Goal: Task Accomplishment & Management: Complete application form

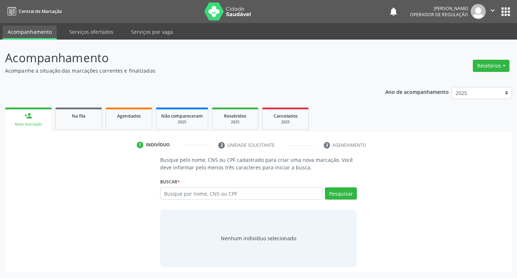
click at [184, 193] on input "text" at bounding box center [241, 193] width 163 height 12
click at [175, 198] on input "7" at bounding box center [241, 193] width 163 height 12
type input "700007233838008"
click at [350, 190] on button "Pesquisar" at bounding box center [341, 193] width 32 height 12
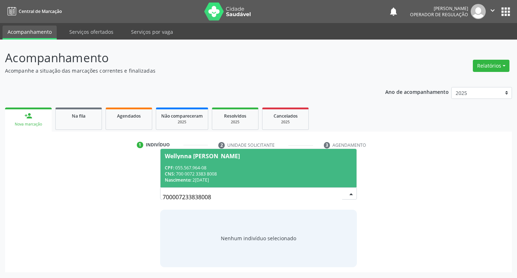
click at [198, 165] on div "CPF: 055.567.964-08" at bounding box center [259, 168] width 188 height 6
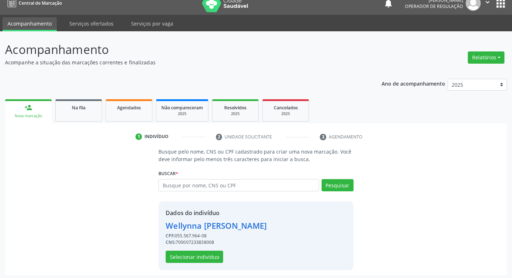
scroll to position [10, 0]
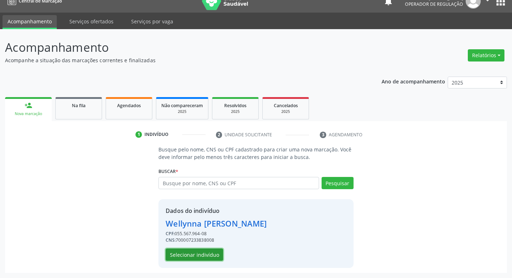
click at [184, 252] on button "Selecionar indivíduo" at bounding box center [194, 254] width 57 height 12
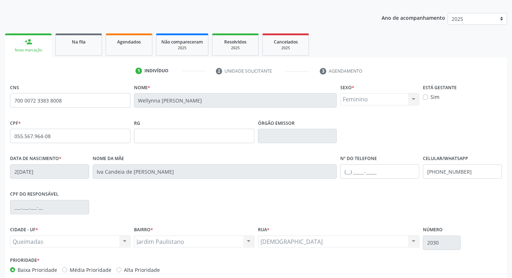
scroll to position [112, 0]
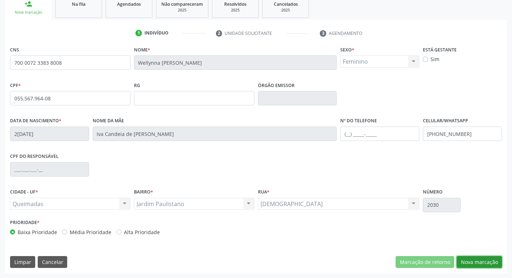
click at [480, 260] on button "Nova marcação" at bounding box center [479, 262] width 45 height 12
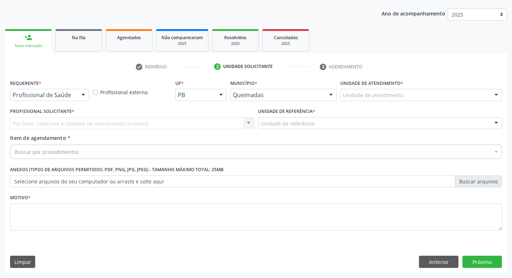
scroll to position [78, 0]
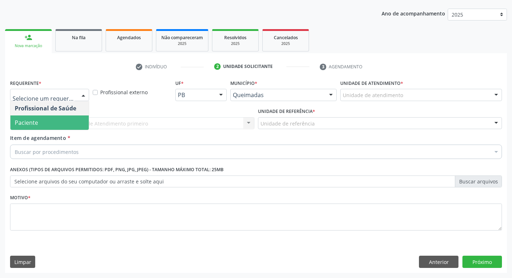
click at [53, 130] on div "Profissional de Saúde Paciente Nenhum resultado encontrado para: " " Não há nen…" at bounding box center [49, 115] width 79 height 29
click at [49, 123] on span "Paciente" at bounding box center [49, 122] width 78 height 14
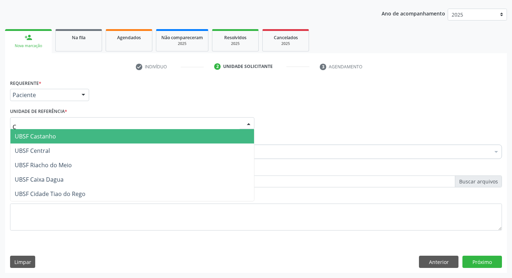
type input "CE"
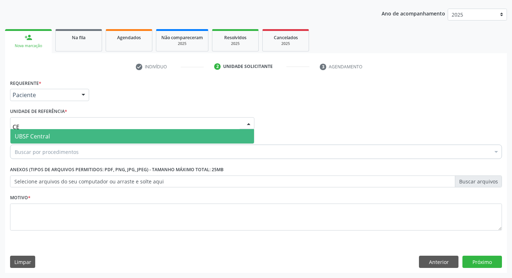
click at [63, 121] on input "CE" at bounding box center [126, 127] width 227 height 14
click at [60, 137] on span "UBSF Central" at bounding box center [132, 136] width 244 height 14
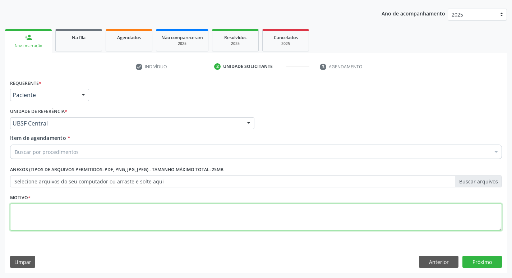
click at [67, 204] on textarea at bounding box center [256, 216] width 492 height 27
type textarea "AVALIACAO"
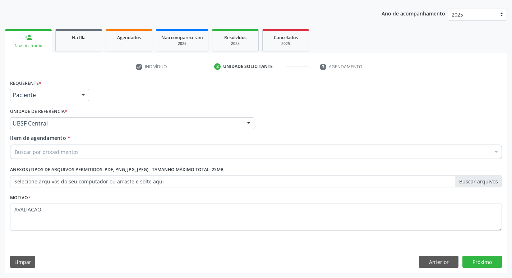
click at [56, 146] on div "Buscar por procedimentos" at bounding box center [256, 151] width 492 height 14
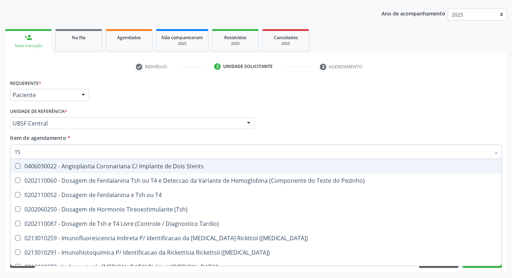
type input "TSH"
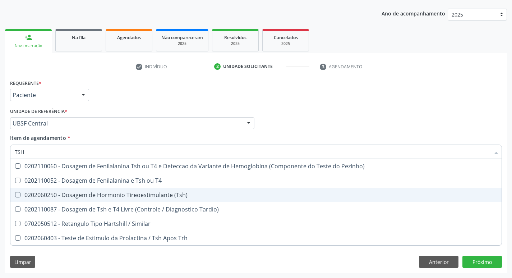
click at [174, 189] on span "0202060250 - Dosagem de Hormonio Tireoestimulante (Tsh)" at bounding box center [255, 195] width 491 height 14
checkbox \(Tsh\) "true"
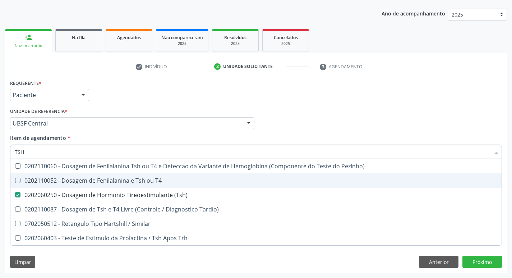
type input "TS"
checkbox \(Tsh\) "false"
checkbox Tardio\) "true"
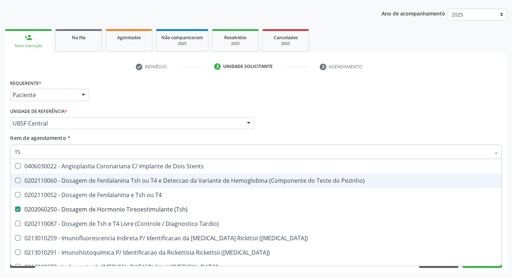
type input "T"
checkbox \(Tsh\) "false"
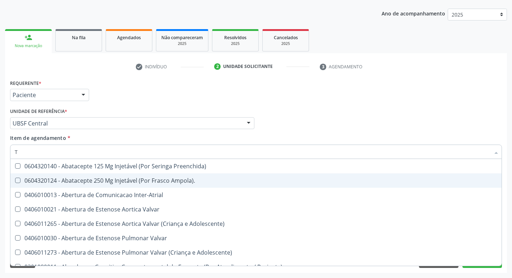
type input "T4"
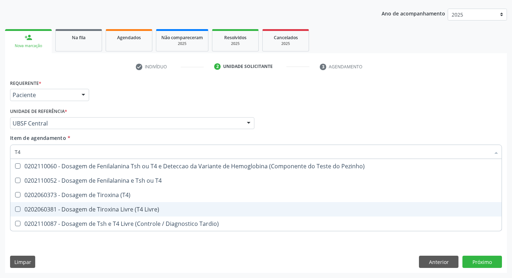
click at [176, 203] on span "0202060381 - Dosagem de Tiroxina Livre (T4 Livre)" at bounding box center [255, 209] width 491 height 14
checkbox Livre\) "true"
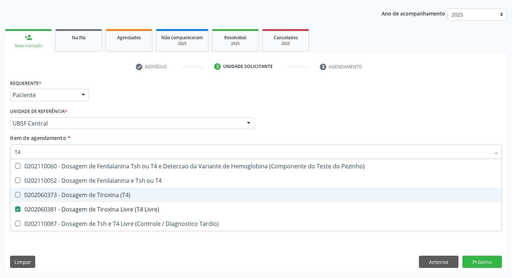
type input "T"
checkbox Livre\) "false"
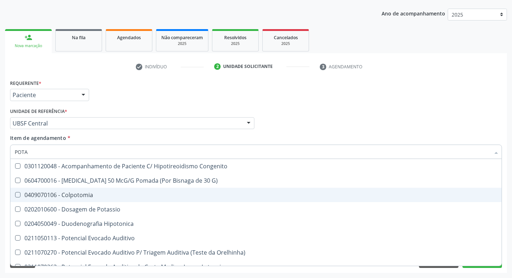
type input "POTAS"
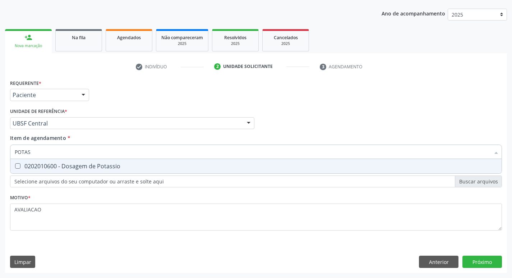
click at [90, 168] on div "0202010600 - Dosagem de Potassio" at bounding box center [256, 166] width 483 height 6
checkbox Potassio "true"
type input "P"
checkbox Potassio "false"
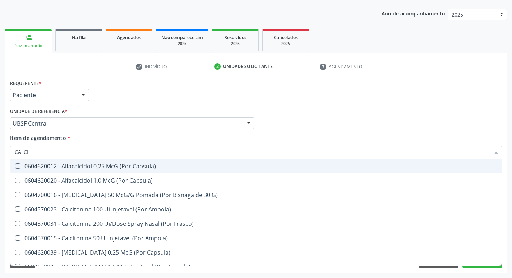
type input "CALCIO"
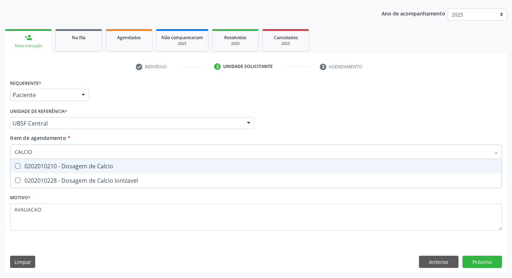
drag, startPoint x: 111, startPoint y: 165, endPoint x: 111, endPoint y: 161, distance: 4.7
click at [111, 165] on div "0202010210 - Dosagem de Calcio" at bounding box center [256, 166] width 483 height 6
checkbox Calcio "true"
type input "CALCI"
checkbox Calcio "false"
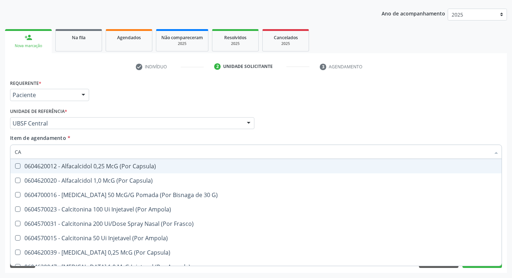
type input "C"
checkbox Calcio "false"
checkbox Calcitonina "false"
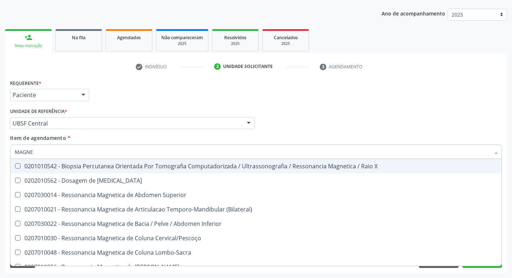
type input "MAGNES"
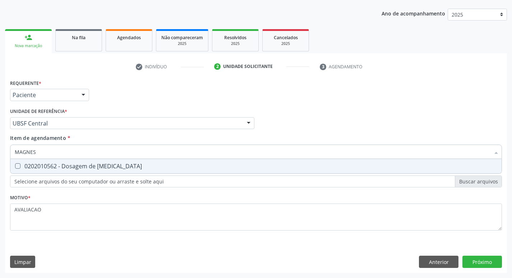
click at [133, 162] on span "0202010562 - Dosagem de [MEDICAL_DATA]" at bounding box center [255, 166] width 491 height 14
checkbox Magnesio "true"
click at [488, 260] on div "Requerente * Paciente Profissional de Saúde Paciente Nenhum resultado encontrad…" at bounding box center [256, 175] width 502 height 195
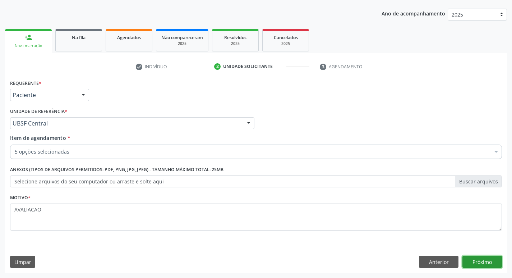
click at [475, 260] on button "Próximo" at bounding box center [482, 261] width 40 height 12
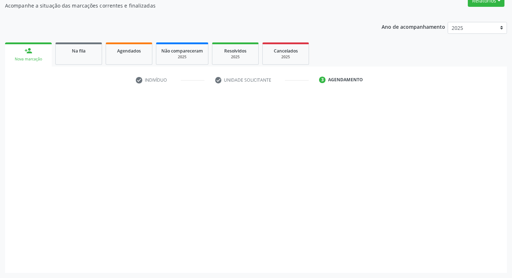
scroll to position [65, 0]
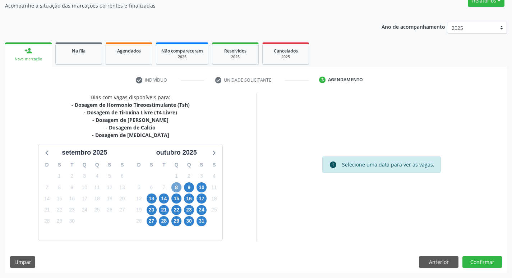
drag, startPoint x: 175, startPoint y: 189, endPoint x: 180, endPoint y: 189, distance: 5.0
click at [177, 189] on span "8" at bounding box center [176, 187] width 10 height 10
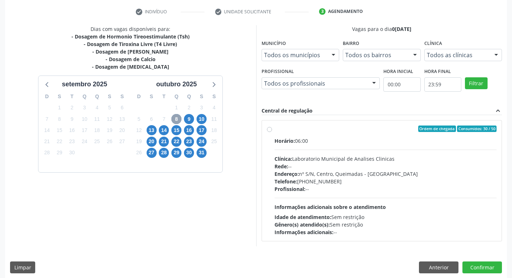
scroll to position [139, 0]
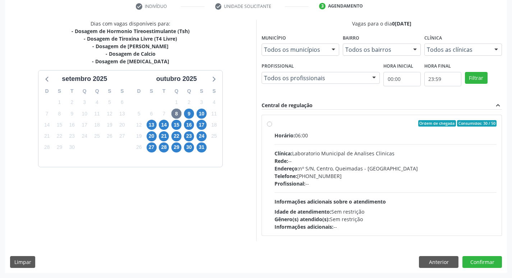
click at [371, 178] on div "Telefone: [PHONE_NUMBER]" at bounding box center [386, 176] width 222 height 8
click at [272, 126] on input "Ordem de chegada Consumidos: 30 / 50 Horário: 06:00 Clínica: Laboratorio Munici…" at bounding box center [269, 123] width 5 height 6
radio input "true"
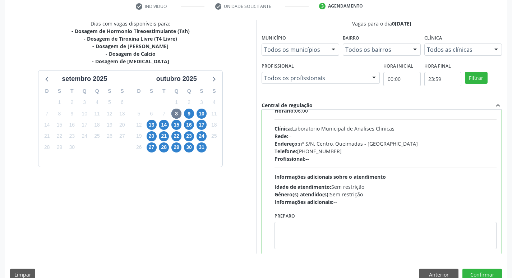
scroll to position [36, 0]
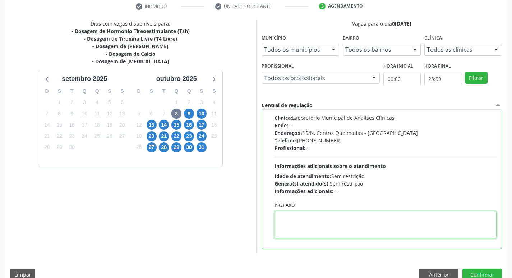
click at [314, 224] on textarea at bounding box center [386, 224] width 222 height 27
paste textarea "IR EM [GEOGRAPHIC_DATA]"
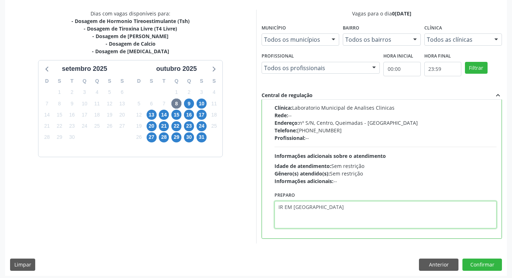
scroll to position [152, 0]
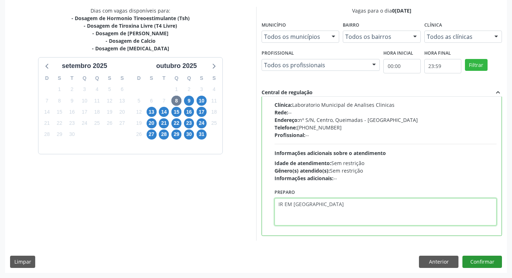
type textarea "IR EM [GEOGRAPHIC_DATA]"
drag, startPoint x: 478, startPoint y: 260, endPoint x: 474, endPoint y: 261, distance: 4.2
click at [474, 261] on button "Confirmar" at bounding box center [482, 261] width 40 height 12
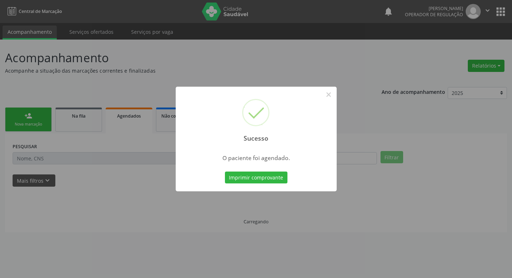
scroll to position [0, 0]
click at [267, 178] on button "Imprimir comprovante" at bounding box center [258, 177] width 63 height 12
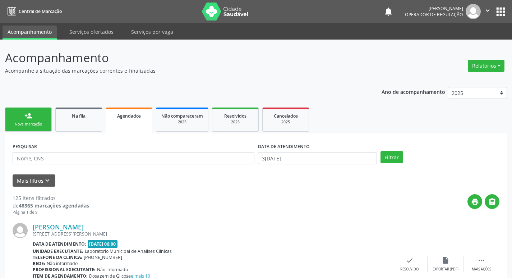
click at [42, 120] on link "person_add Nova marcação" at bounding box center [28, 119] width 47 height 24
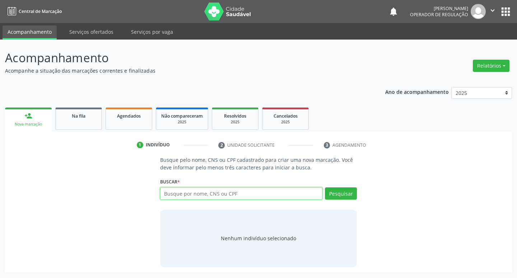
click at [180, 193] on input "text" at bounding box center [241, 193] width 163 height 12
type input "706003824557340"
click at [333, 196] on button "Pesquisar" at bounding box center [341, 193] width 32 height 12
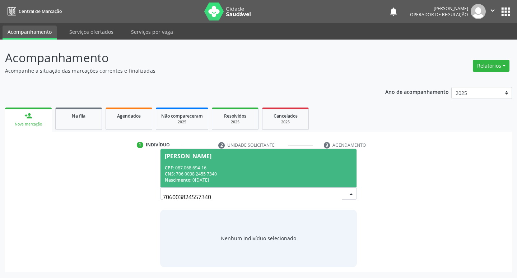
click at [196, 171] on div "CNS: 706 0038 2455 7340" at bounding box center [259, 174] width 188 height 6
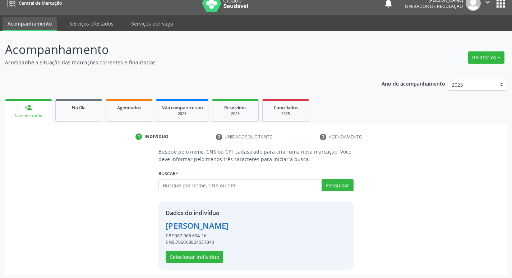
scroll to position [10, 0]
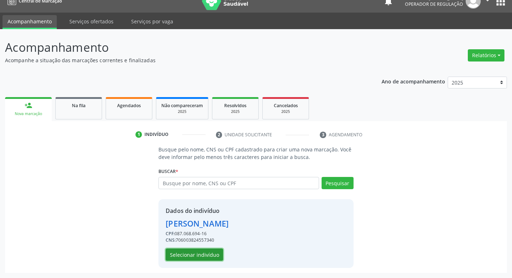
click at [209, 254] on button "Selecionar indivíduo" at bounding box center [194, 254] width 57 height 12
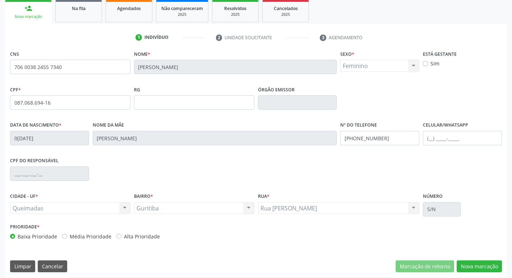
scroll to position [112, 0]
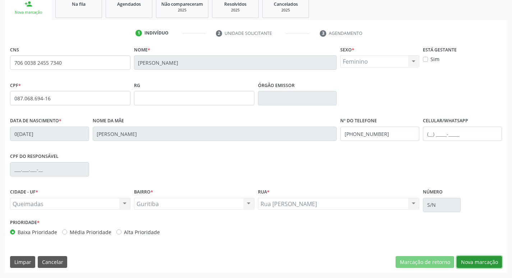
click at [488, 261] on button "Nova marcação" at bounding box center [479, 262] width 45 height 12
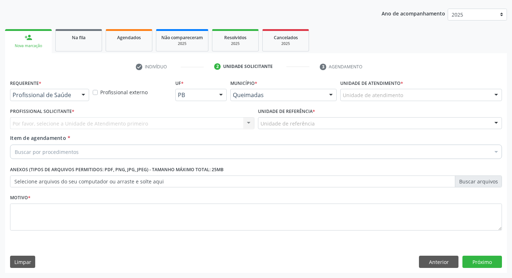
scroll to position [78, 0]
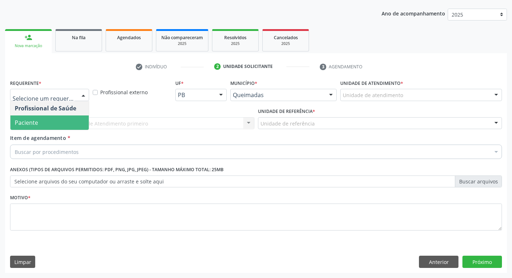
click at [61, 128] on span "Paciente" at bounding box center [49, 122] width 78 height 14
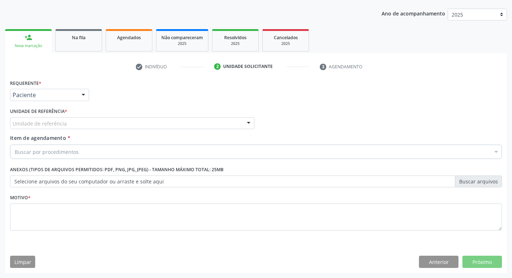
click at [63, 128] on div "Unidade de referência" at bounding box center [132, 123] width 244 height 12
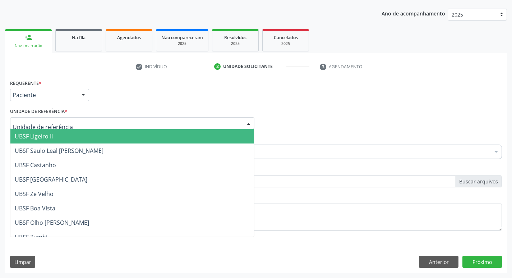
type input "G"
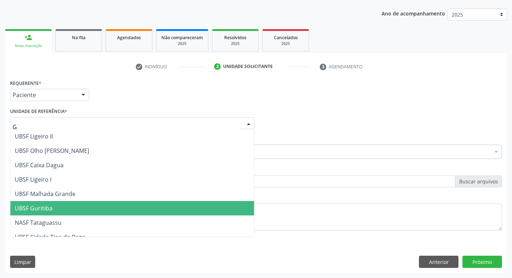
click at [82, 202] on span "UBSF Guritiba" at bounding box center [132, 208] width 244 height 14
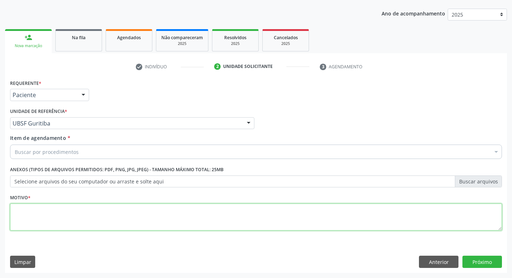
click at [66, 220] on textarea at bounding box center [256, 216] width 492 height 27
type textarea "AVALIACAO"
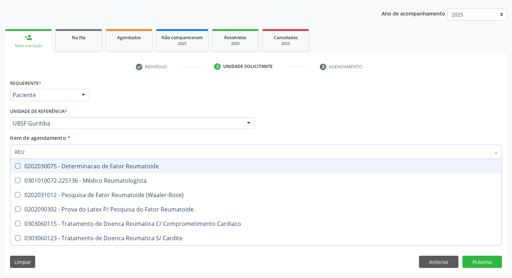
type input "REUM"
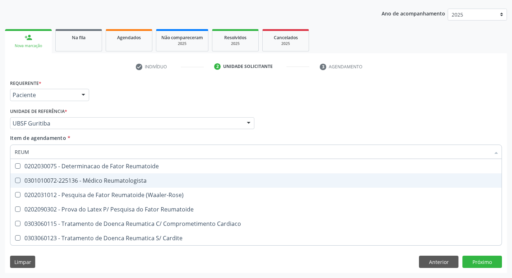
click at [122, 183] on div "0301010072-225136 - Médico Reumatologista" at bounding box center [256, 181] width 483 height 6
checkbox Reumatologista "true"
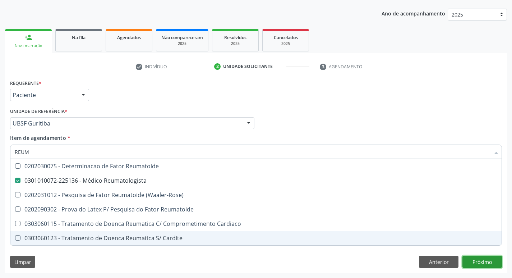
click at [482, 257] on div "Requerente * Paciente Profissional de Saúde Paciente Nenhum resultado encontrad…" at bounding box center [256, 175] width 502 height 195
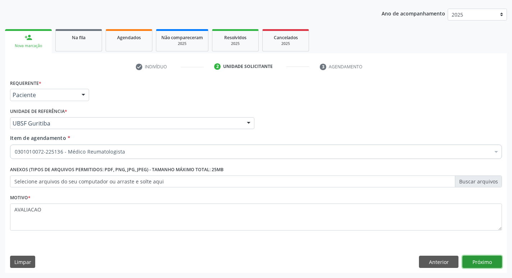
click at [492, 258] on button "Próximo" at bounding box center [482, 261] width 40 height 12
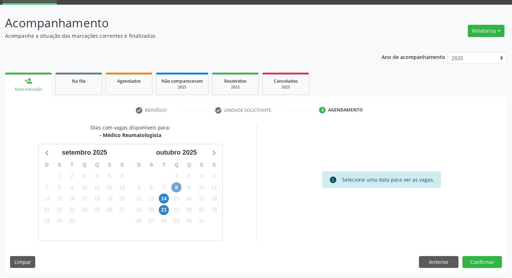
click at [177, 192] on span "8" at bounding box center [176, 187] width 10 height 10
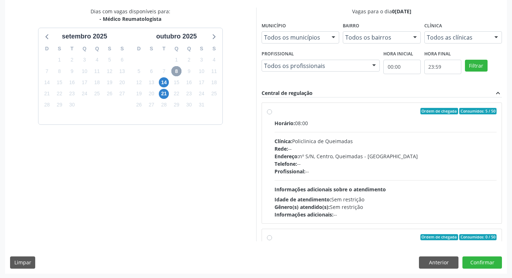
scroll to position [152, 0]
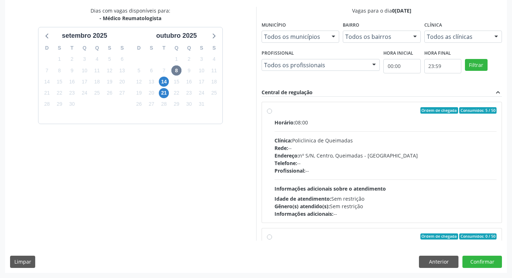
click at [353, 168] on div "Profissional: --" at bounding box center [386, 171] width 222 height 8
click at [272, 114] on input "Ordem de chegada Consumidos: 5 / 50 Horário: 08:00 Clínica: Policlinica de Quei…" at bounding box center [269, 110] width 5 height 6
radio input "true"
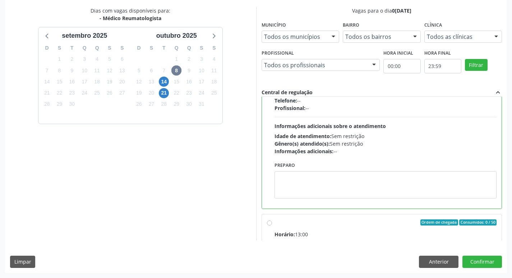
scroll to position [162, 0]
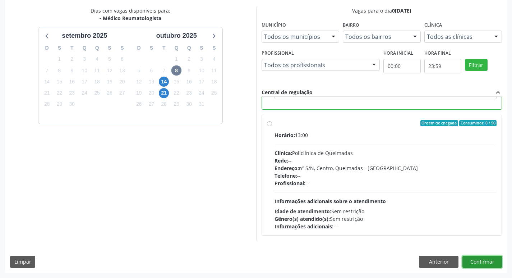
click at [483, 259] on button "Confirmar" at bounding box center [482, 261] width 40 height 12
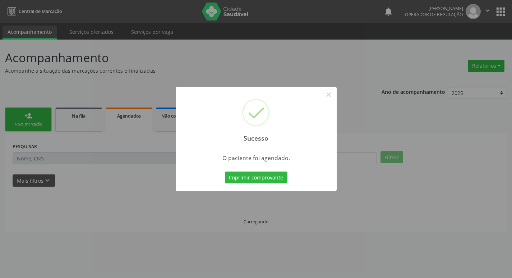
scroll to position [0, 0]
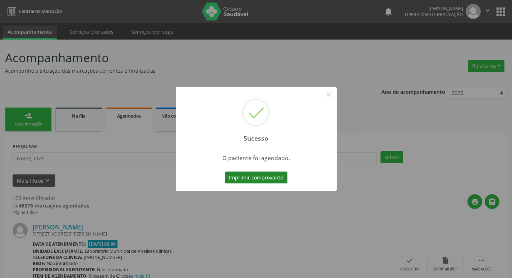
click at [262, 181] on button "Imprimir comprovante" at bounding box center [256, 177] width 63 height 12
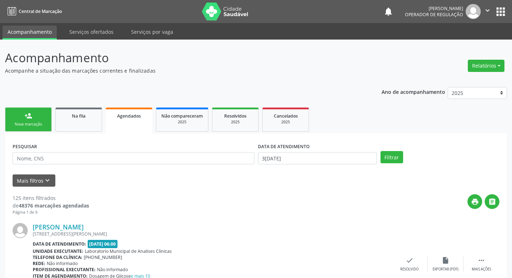
click at [133, 114] on span "Agendados" at bounding box center [129, 116] width 24 height 6
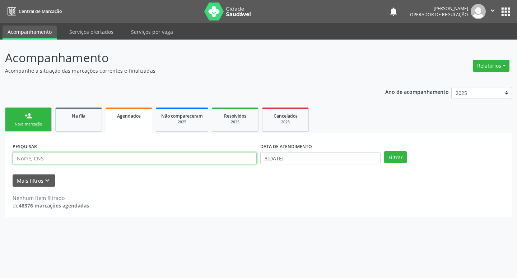
click at [119, 161] on input "text" at bounding box center [135, 158] width 244 height 12
type input "[PERSON_NAME]"
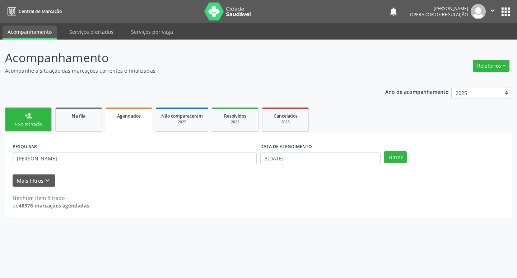
click at [43, 110] on link "person_add Nova marcação" at bounding box center [28, 119] width 47 height 24
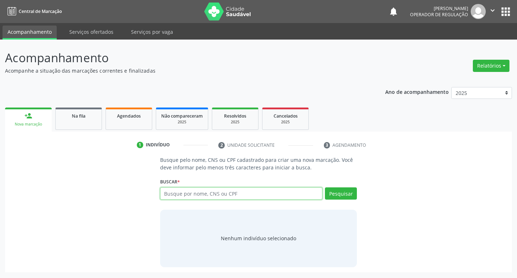
click at [208, 190] on input "text" at bounding box center [241, 193] width 163 height 12
type input "95151338404"
click at [340, 193] on button "Pesquisar" at bounding box center [341, 193] width 32 height 12
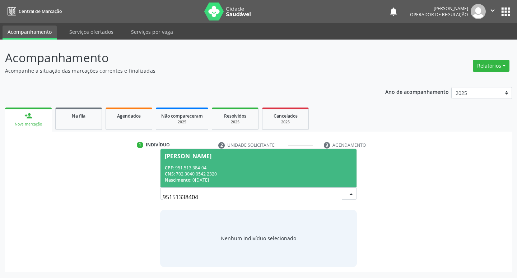
click at [216, 172] on div "CNS: 702 3040 0542 2320" at bounding box center [259, 174] width 188 height 6
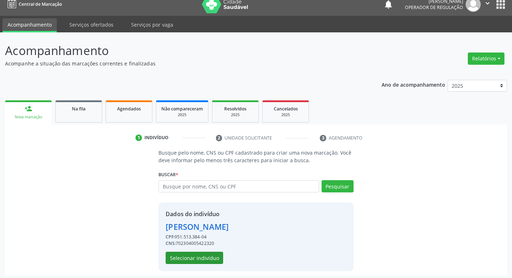
scroll to position [10, 0]
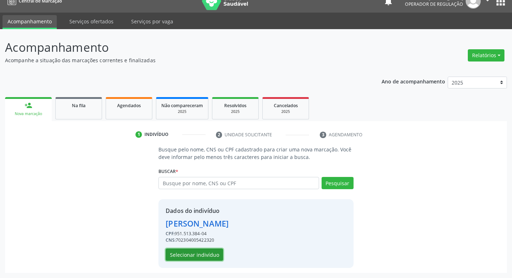
click at [209, 256] on button "Selecionar indivíduo" at bounding box center [194, 254] width 57 height 12
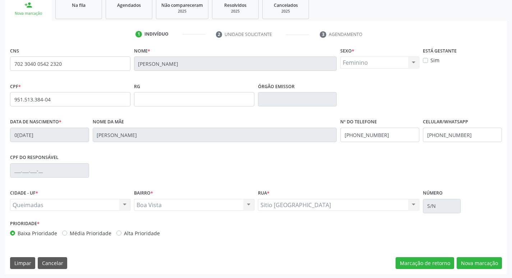
scroll to position [112, 0]
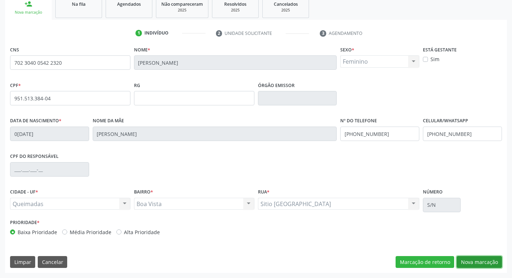
click at [484, 264] on button "Nova marcação" at bounding box center [479, 262] width 45 height 12
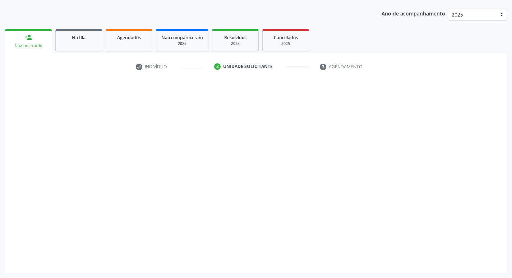
scroll to position [78, 0]
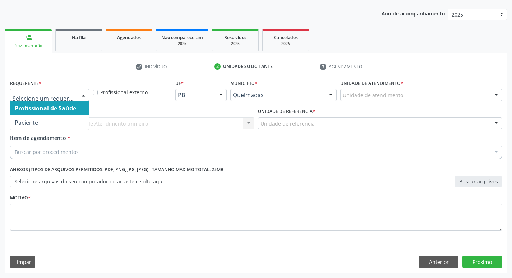
click at [59, 100] on div at bounding box center [49, 95] width 79 height 12
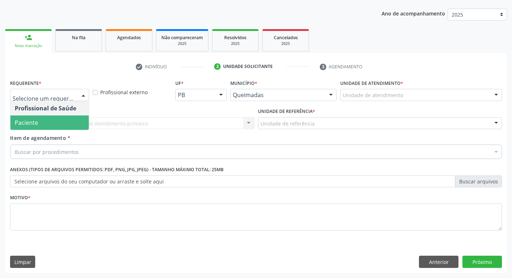
click at [68, 126] on span "Paciente" at bounding box center [49, 122] width 78 height 14
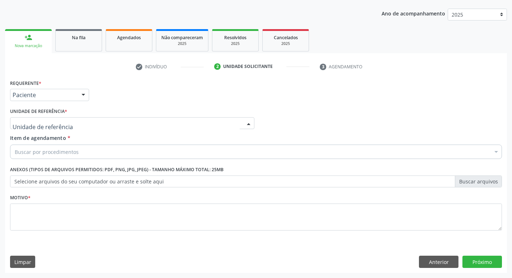
click at [79, 127] on div at bounding box center [132, 123] width 244 height 12
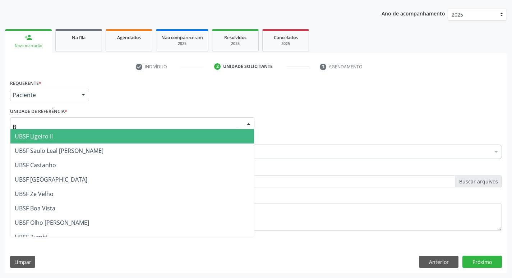
type input "BO"
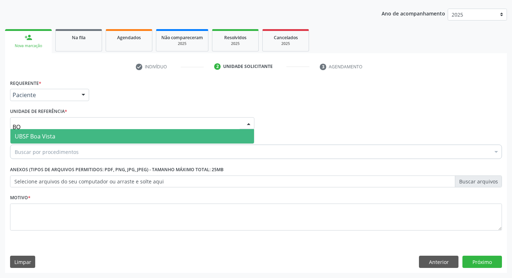
click at [89, 132] on span "UBSF Boa Vista" at bounding box center [132, 136] width 244 height 14
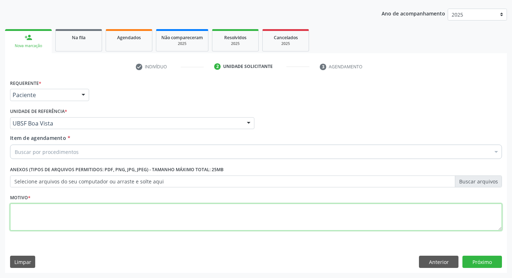
click at [60, 219] on textarea at bounding box center [256, 216] width 492 height 27
click at [62, 222] on textarea at bounding box center [256, 216] width 492 height 27
type textarea "AVALIACAO"
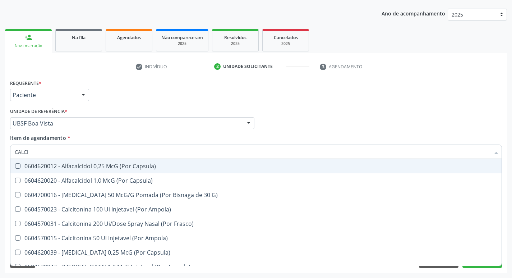
type input "CALCIO"
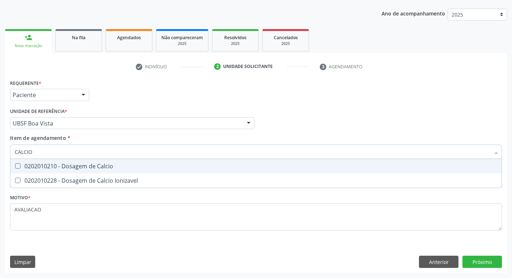
click at [174, 166] on div "0202010210 - Dosagem de Calcio" at bounding box center [256, 166] width 483 height 6
checkbox Calcio "true"
type input "CALCI"
checkbox Calcio "false"
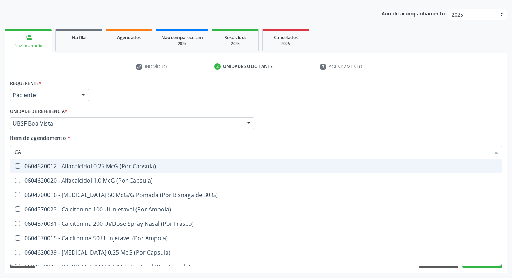
type input "C"
checkbox Calcio "false"
checkbox Calcitonina "false"
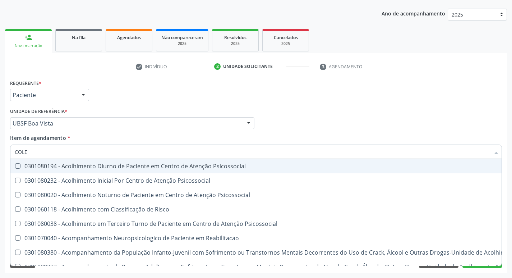
type input "COLES"
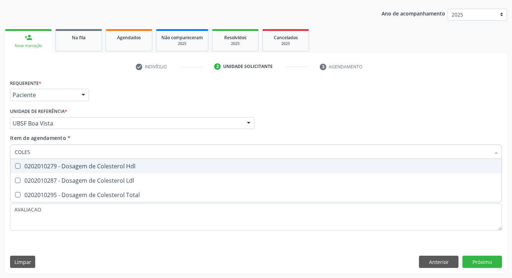
drag, startPoint x: 98, startPoint y: 168, endPoint x: 100, endPoint y: 171, distance: 3.9
click at [98, 168] on div "0202010279 - Dosagem de Colesterol Hdl" at bounding box center [256, 166] width 483 height 6
checkbox Hdl "true"
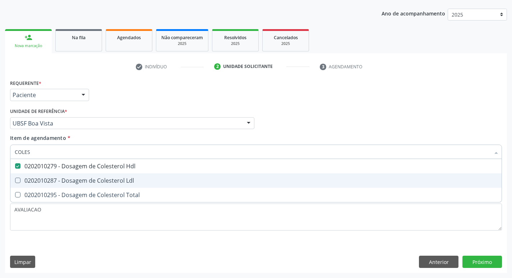
click at [107, 179] on div "0202010287 - Dosagem de Colesterol Ldl" at bounding box center [256, 181] width 483 height 6
checkbox Ldl "true"
type input "COLE"
checkbox Hdl "false"
checkbox Ldl "false"
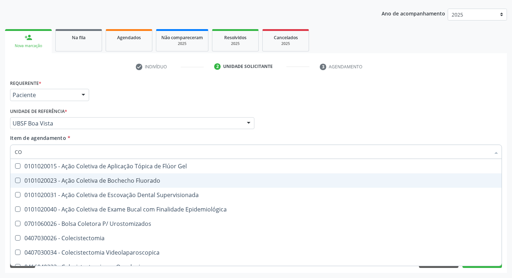
type input "C"
checkbox Hdl "false"
checkbox Ldl "false"
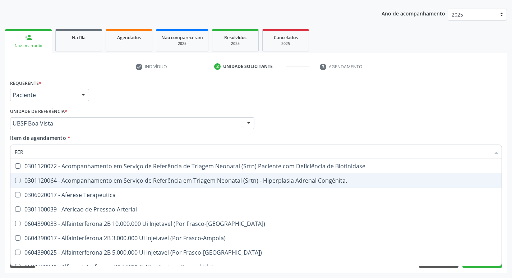
type input "FERR"
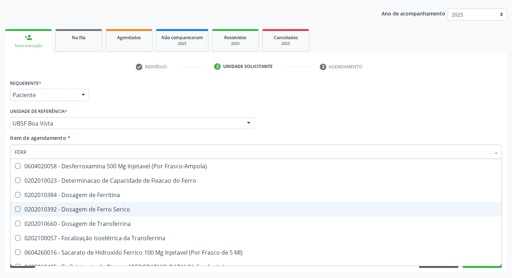
click at [138, 208] on div "0202010392 - Dosagem de Ferro Serico" at bounding box center [256, 209] width 483 height 6
checkbox Serico "true"
type input "FER"
checkbox Serico "false"
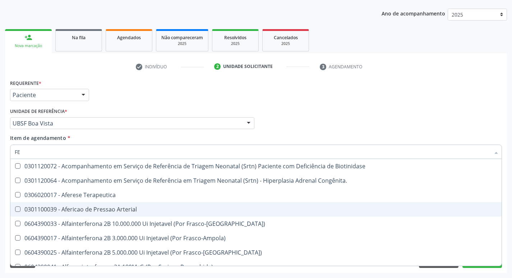
type input "F"
checkbox Serico "false"
checkbox Inferior "false"
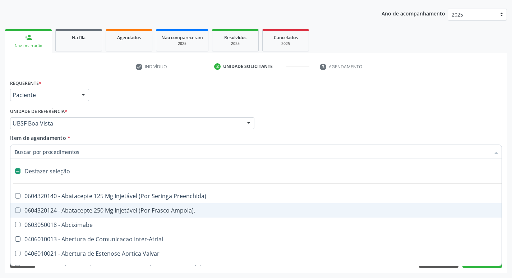
type input "H"
checkbox Lactente\) "true"
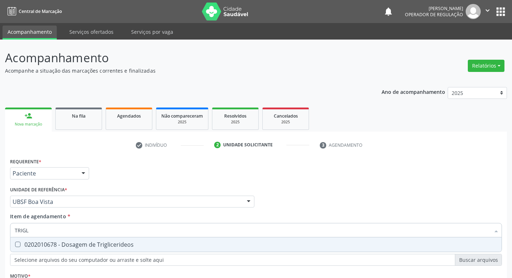
scroll to position [78, 0]
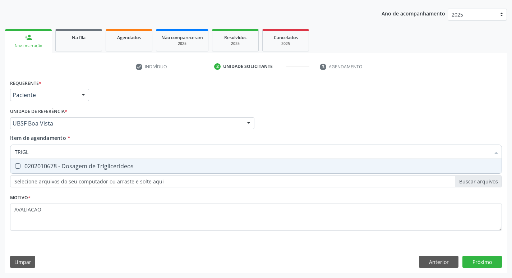
drag, startPoint x: 0, startPoint y: 0, endPoint x: 81, endPoint y: 163, distance: 181.9
click at [81, 163] on div "0202010678 - Dosagem de Triglicerideos" at bounding box center [256, 166] width 483 height 6
checkbox Triglicerideos "true"
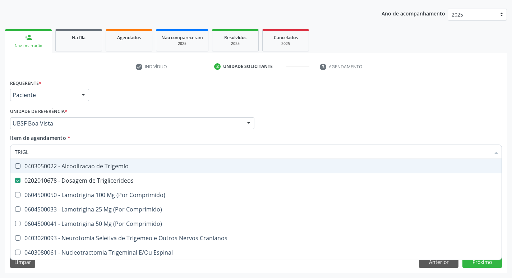
type input "TRIG"
checkbox Trigemio "false"
type input "T"
checkbox Triglicerideos "false"
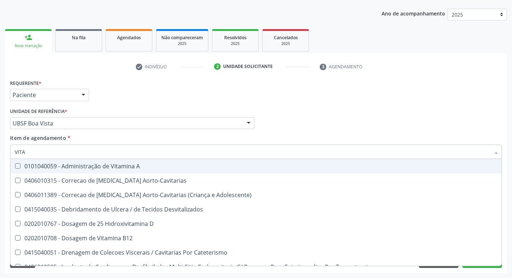
type input "VITAM"
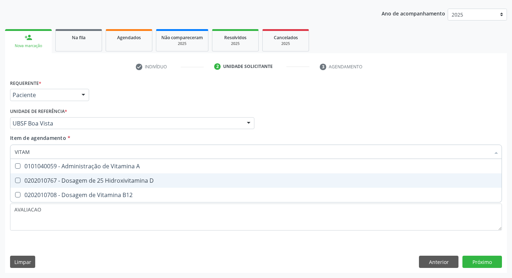
click at [137, 179] on div "0202010767 - Dosagem de 25 Hidroxivitamina D" at bounding box center [256, 181] width 483 height 6
checkbox D "true"
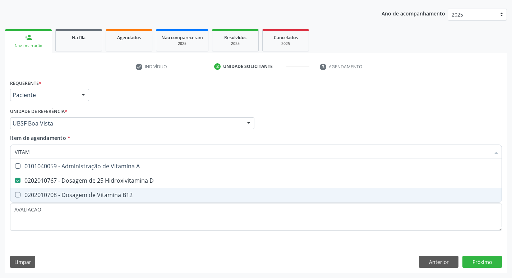
click at [146, 191] on span "0202010708 - Dosagem de Vitamina B12" at bounding box center [255, 195] width 491 height 14
checkbox B12 "true"
type input "VITA"
checkbox D "false"
checkbox B12 "false"
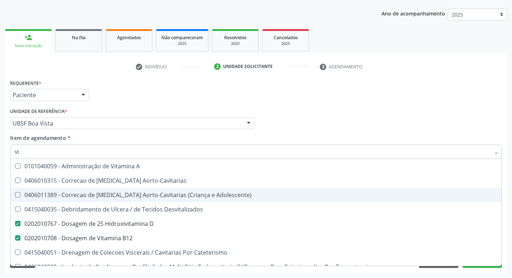
type input "V"
checkbox D "false"
checkbox B12 "false"
checkbox Cateterismo "false"
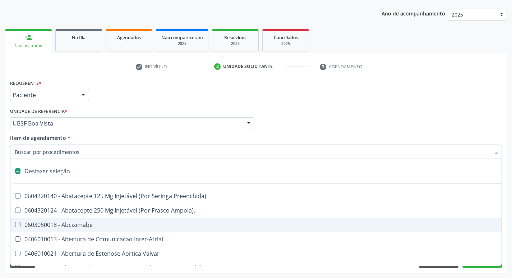
type input "H"
checkbox Coronariano "true"
checkbox Lactente\) "true"
checkbox A "true"
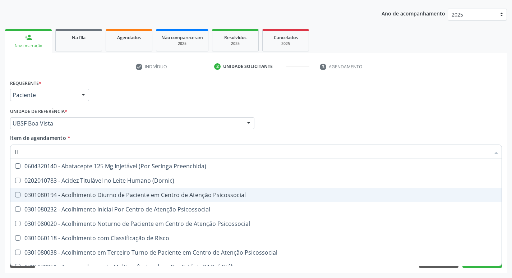
type input "HEMOGR"
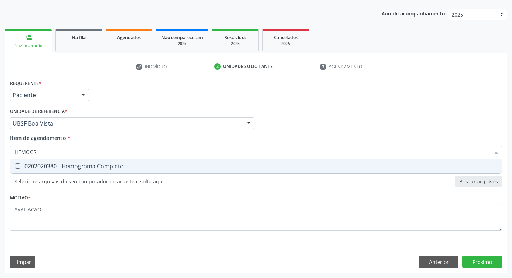
click at [100, 155] on input "HEMOGR" at bounding box center [252, 151] width 475 height 14
click at [112, 168] on div "0202020380 - Hemograma Completo" at bounding box center [256, 166] width 483 height 6
checkbox Completo "true"
click at [482, 260] on div "Requerente * Paciente Profissional de Saúde Paciente Nenhum resultado encontrad…" at bounding box center [256, 175] width 502 height 195
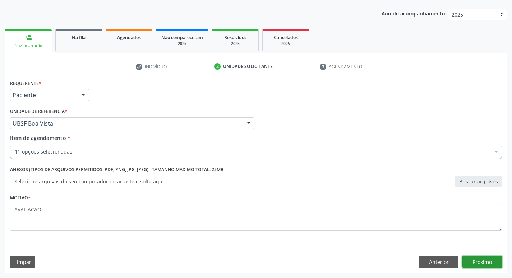
click at [482, 260] on button "Próximo" at bounding box center [482, 261] width 40 height 12
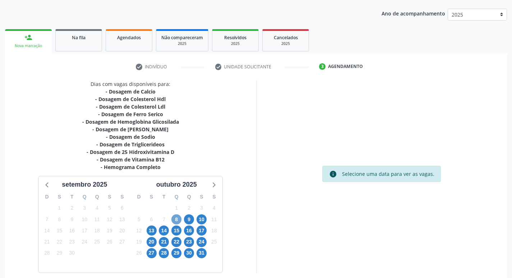
click at [172, 220] on span "8" at bounding box center [176, 219] width 10 height 10
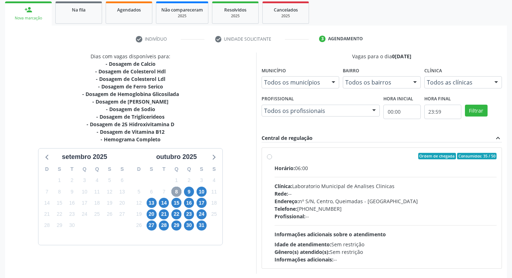
scroll to position [139, 0]
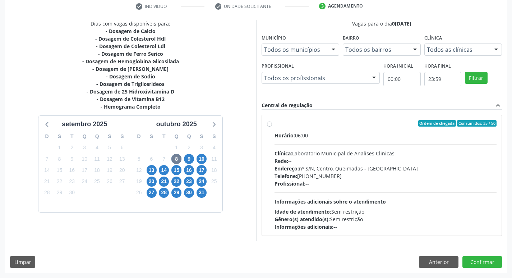
click at [305, 162] on div "Rede: --" at bounding box center [386, 161] width 222 height 8
click at [272, 126] on input "Ordem de chegada Consumidos: 35 / 50 Horário: 06:00 Clínica: Laboratorio Munici…" at bounding box center [269, 123] width 5 height 6
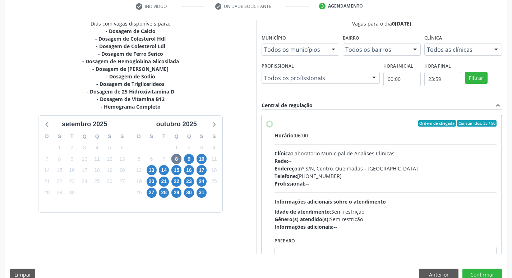
radio input "true"
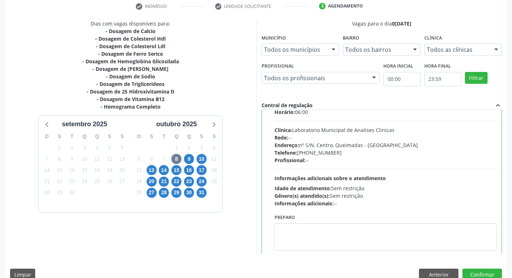
scroll to position [36, 0]
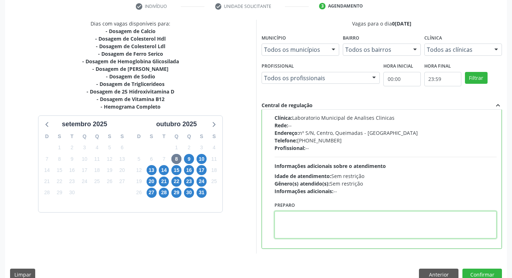
click at [300, 219] on textarea at bounding box center [386, 224] width 222 height 27
paste textarea "IR EM [GEOGRAPHIC_DATA]"
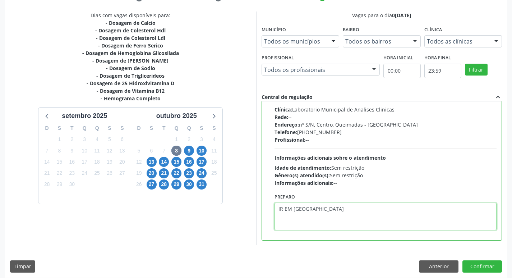
scroll to position [152, 0]
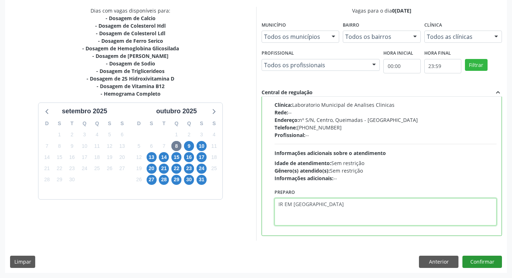
type textarea "IR EM [GEOGRAPHIC_DATA]"
click at [479, 261] on button "Confirmar" at bounding box center [482, 261] width 40 height 12
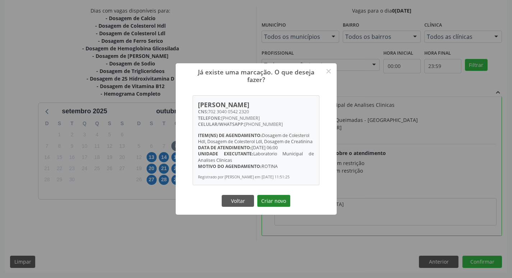
click at [273, 202] on button "Criar novo" at bounding box center [273, 201] width 33 height 12
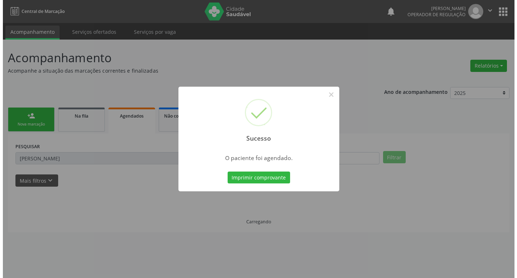
scroll to position [0, 0]
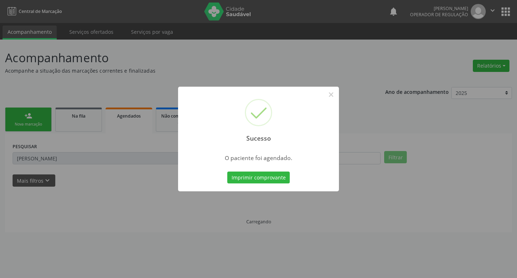
click at [260, 184] on div "Imprimir comprovante Cancel" at bounding box center [259, 177] width 66 height 15
click at [258, 174] on button "Imprimir comprovante" at bounding box center [258, 177] width 63 height 12
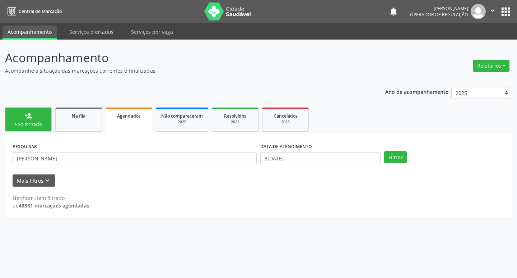
click at [503, 12] on button "apps" at bounding box center [506, 11] width 13 height 13
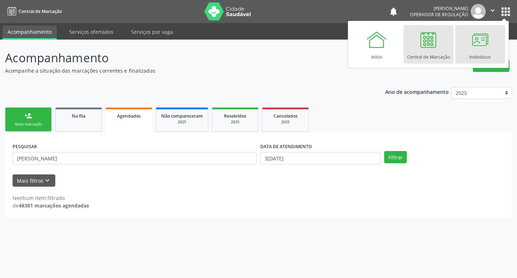
click at [470, 50] on div at bounding box center [481, 40] width 22 height 22
